Goal: Information Seeking & Learning: Learn about a topic

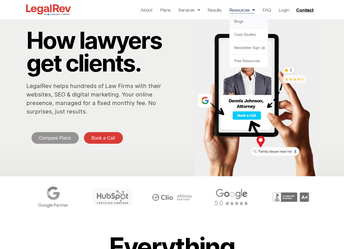
click at [238, 20] on link "Blogs" at bounding box center [248, 21] width 38 height 13
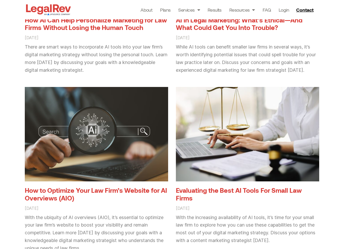
scroll to position [167, 0]
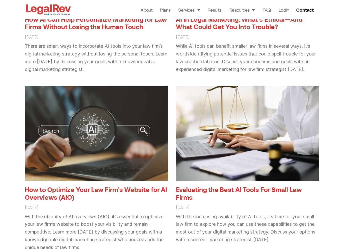
click at [137, 188] on link "How to Optimize Your Law Firm’s Website for AI Overviews (AIO)" at bounding box center [96, 193] width 142 height 15
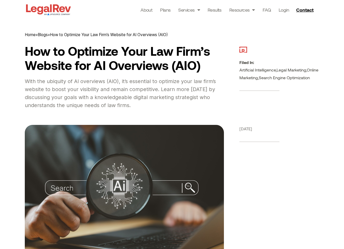
click at [93, 106] on span "With the ubiquity of AI overviews (AIO), it’s essential to optimize your law fi…" at bounding box center [120, 93] width 191 height 30
click at [49, 10] on img at bounding box center [48, 9] width 47 height 13
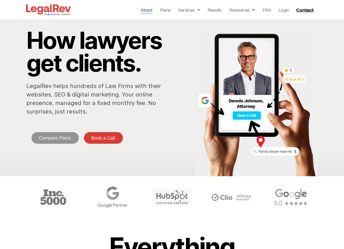
click at [147, 12] on link "About" at bounding box center [146, 9] width 12 height 7
